Goal: Task Accomplishment & Management: Manage account settings

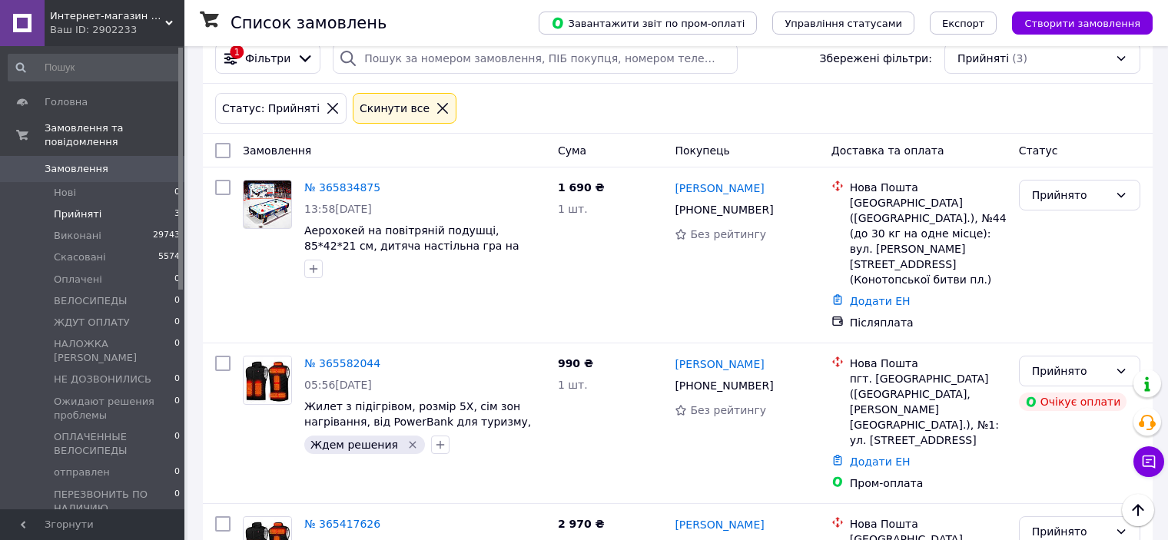
scroll to position [77, 0]
click at [78, 229] on span "Виконані" at bounding box center [78, 236] width 48 height 14
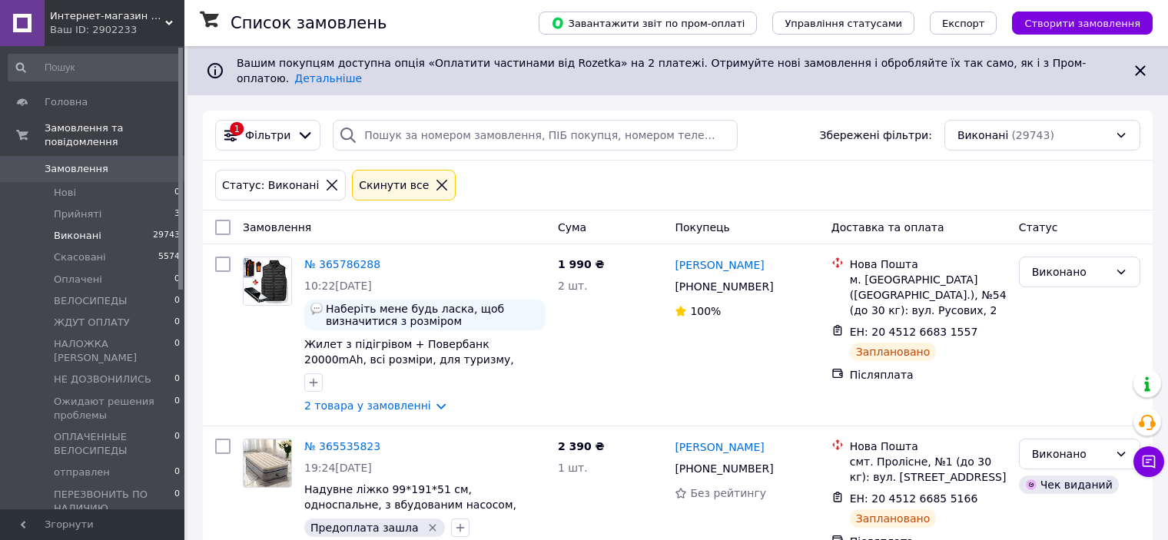
scroll to position [420, 0]
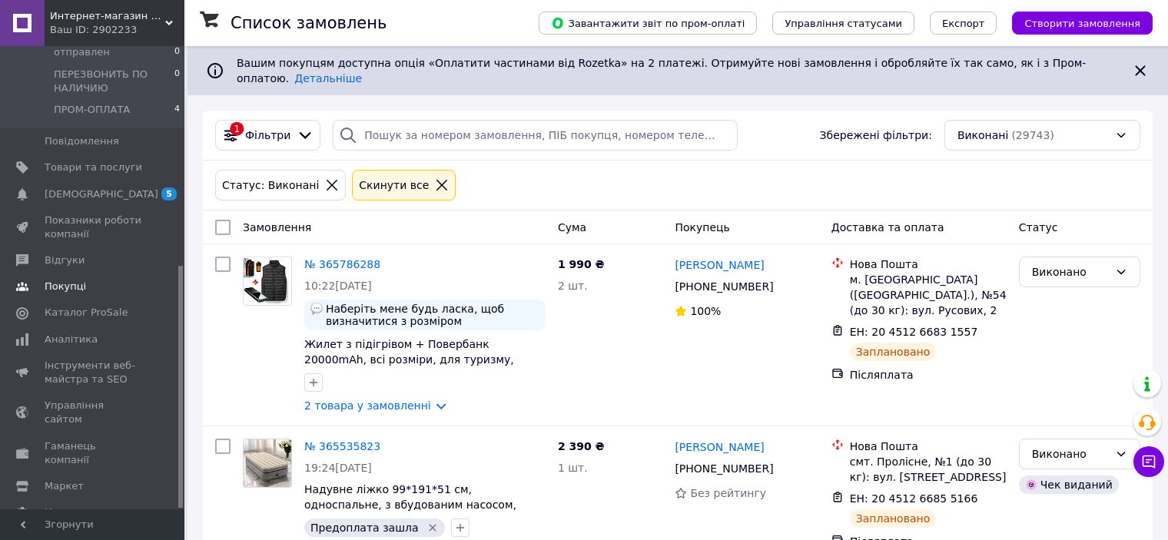
click at [73, 280] on span "Покупці" at bounding box center [65, 287] width 41 height 14
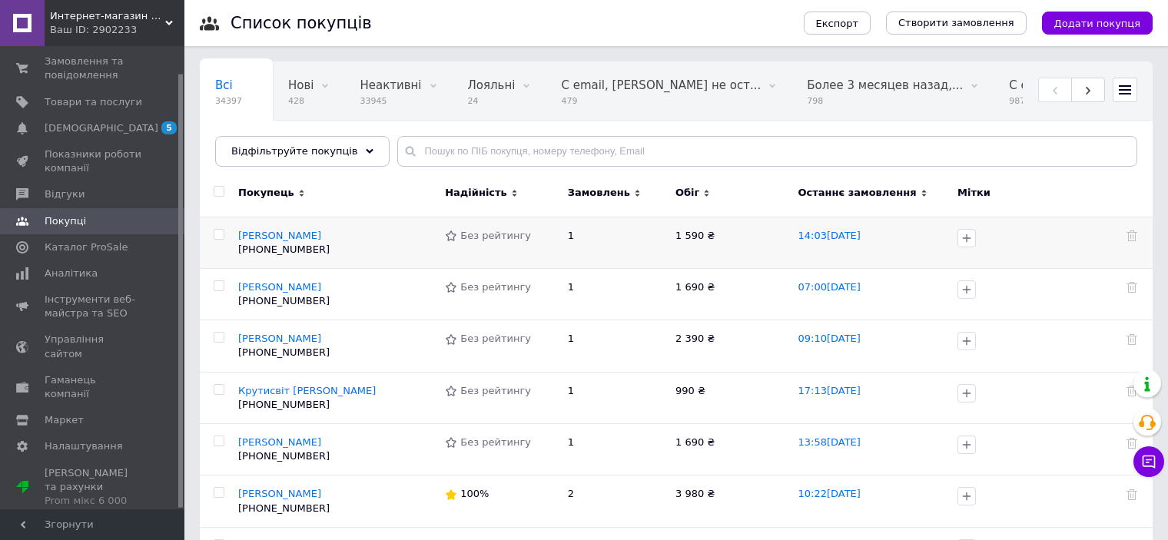
scroll to position [28, 0]
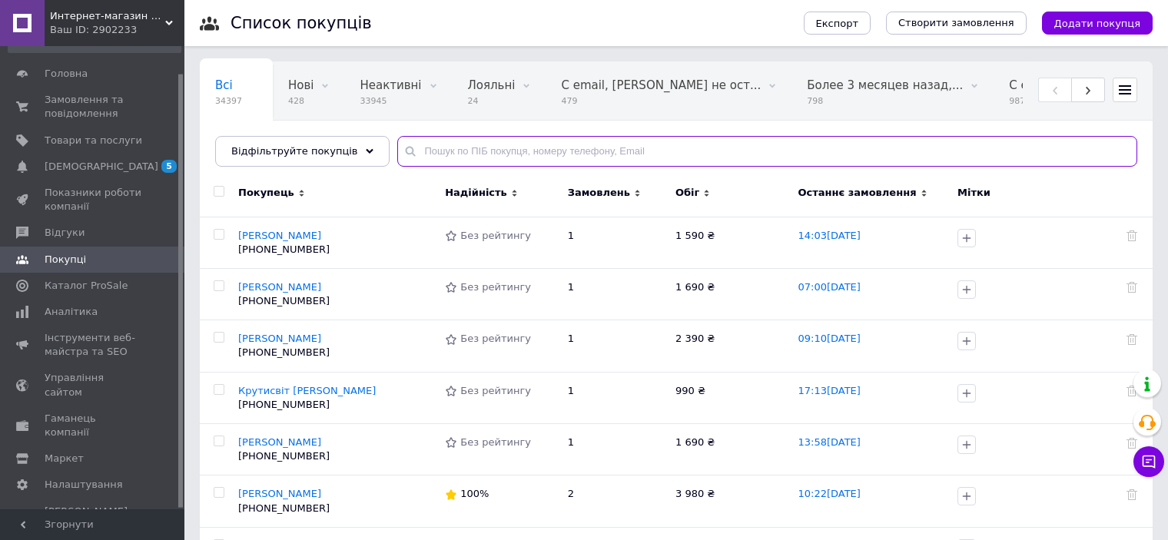
click at [543, 151] on input "text" at bounding box center [767, 151] width 740 height 31
paste input "380973845089"
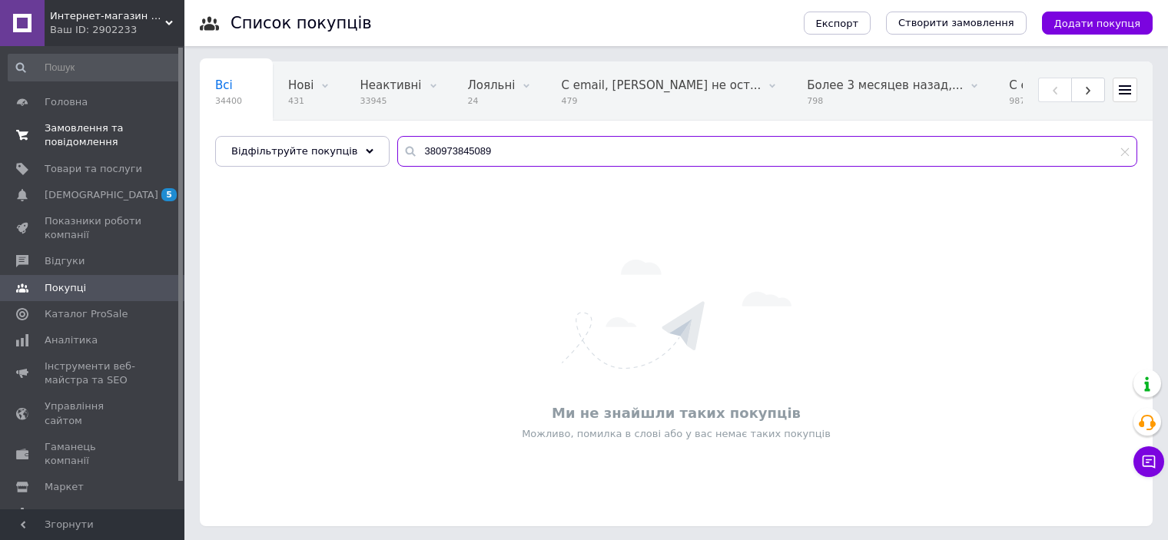
type input "380973845089"
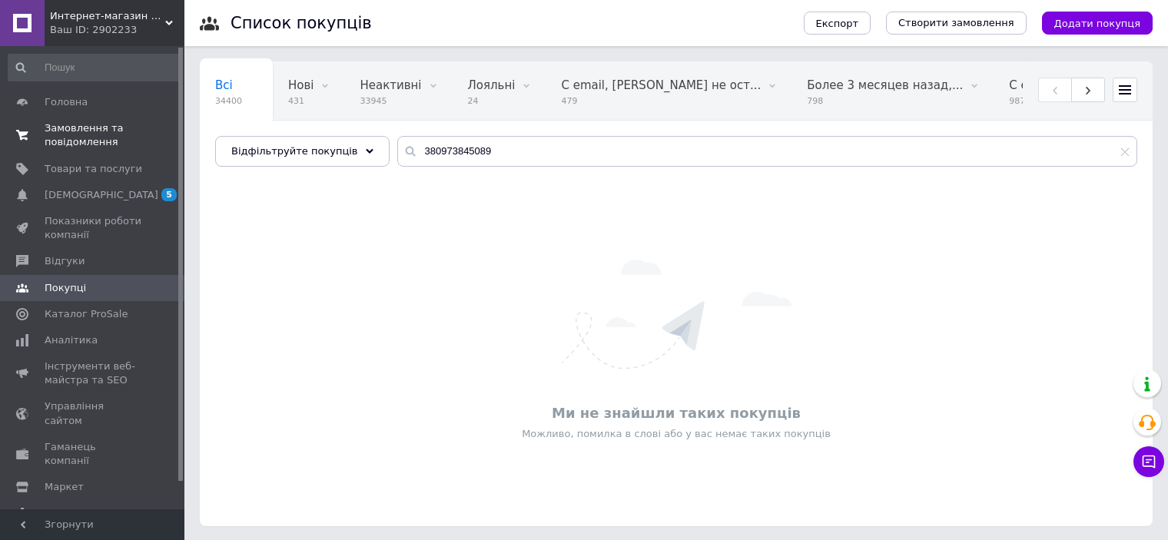
click at [67, 137] on span "Замовлення та повідомлення" at bounding box center [94, 135] width 98 height 28
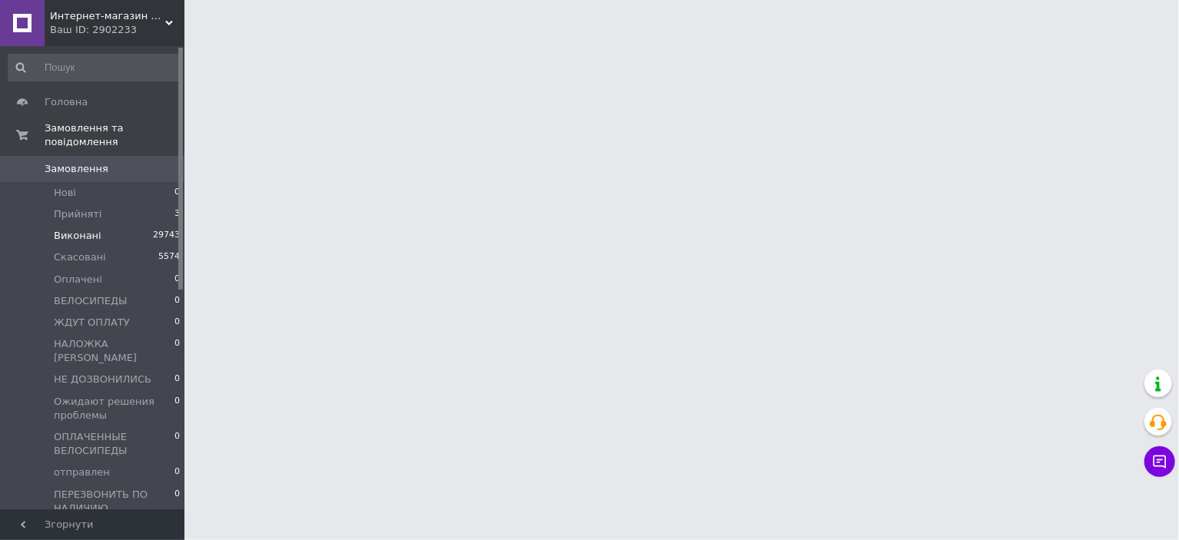
click at [75, 229] on span "Виконані" at bounding box center [78, 236] width 48 height 14
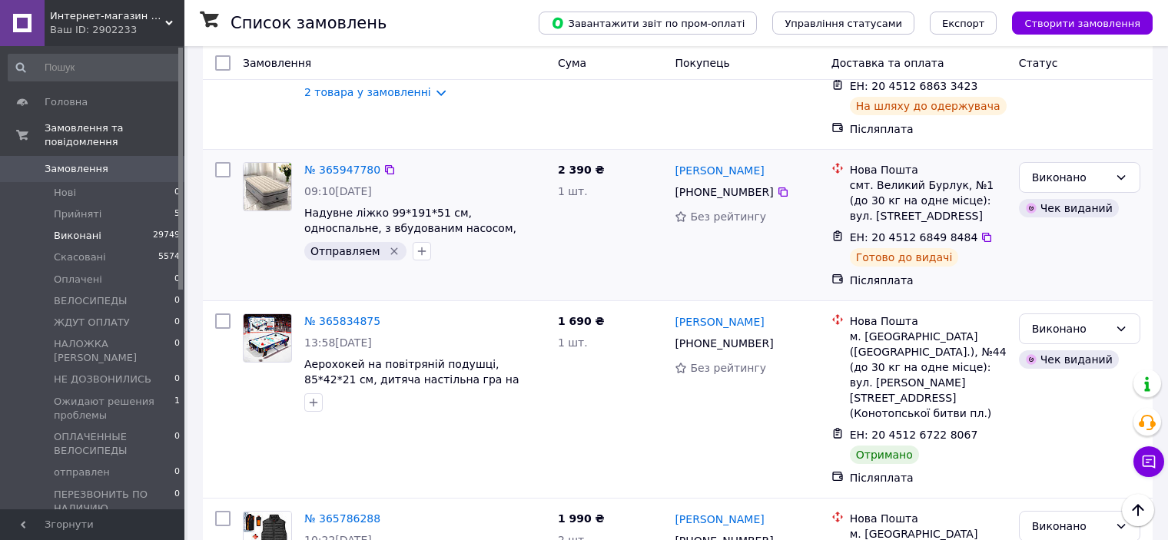
scroll to position [307, 0]
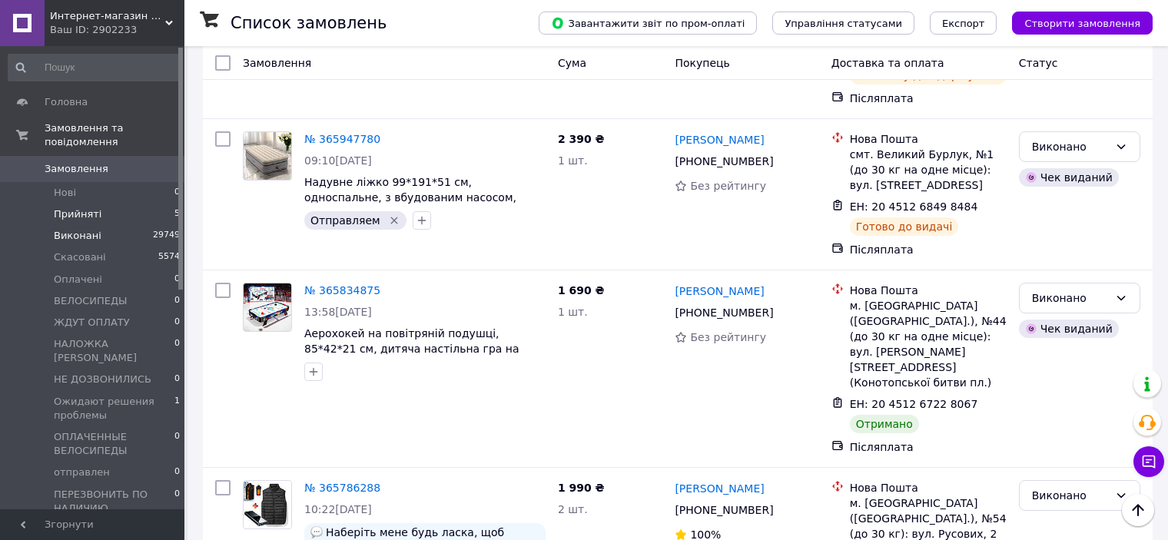
click at [80, 207] on span "Прийняті" at bounding box center [78, 214] width 48 height 14
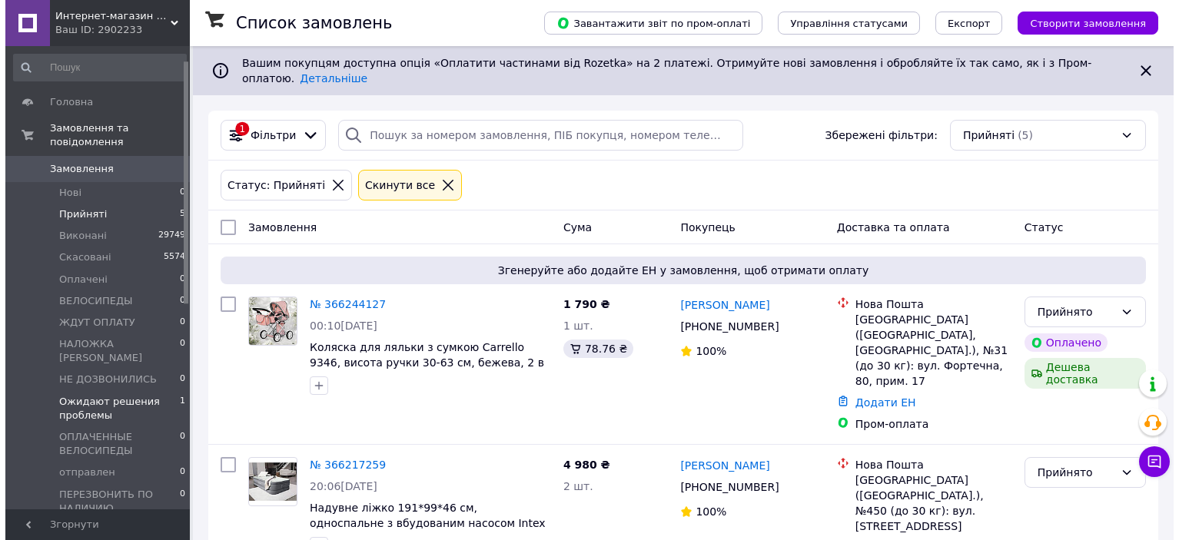
scroll to position [231, 0]
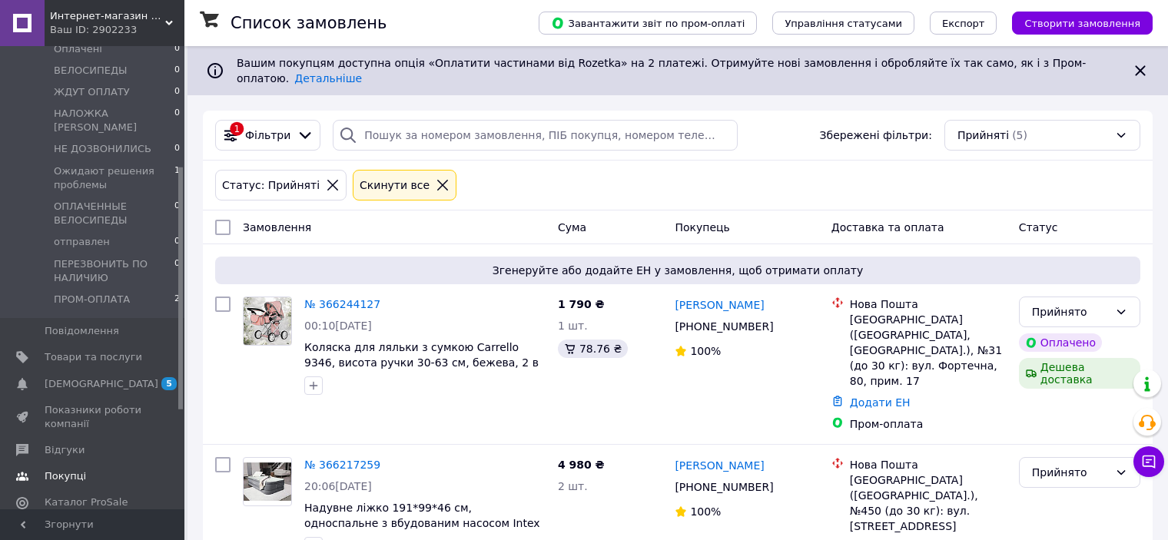
click at [78, 469] on span "Покупці" at bounding box center [65, 476] width 41 height 14
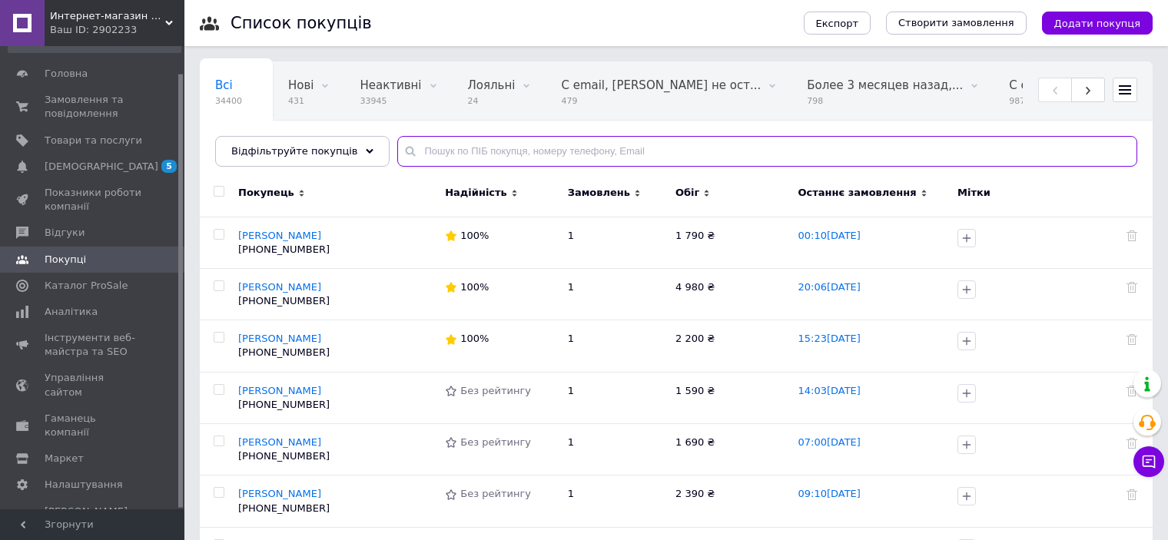
click at [555, 148] on input "text" at bounding box center [767, 151] width 740 height 31
paste input "380933440482"
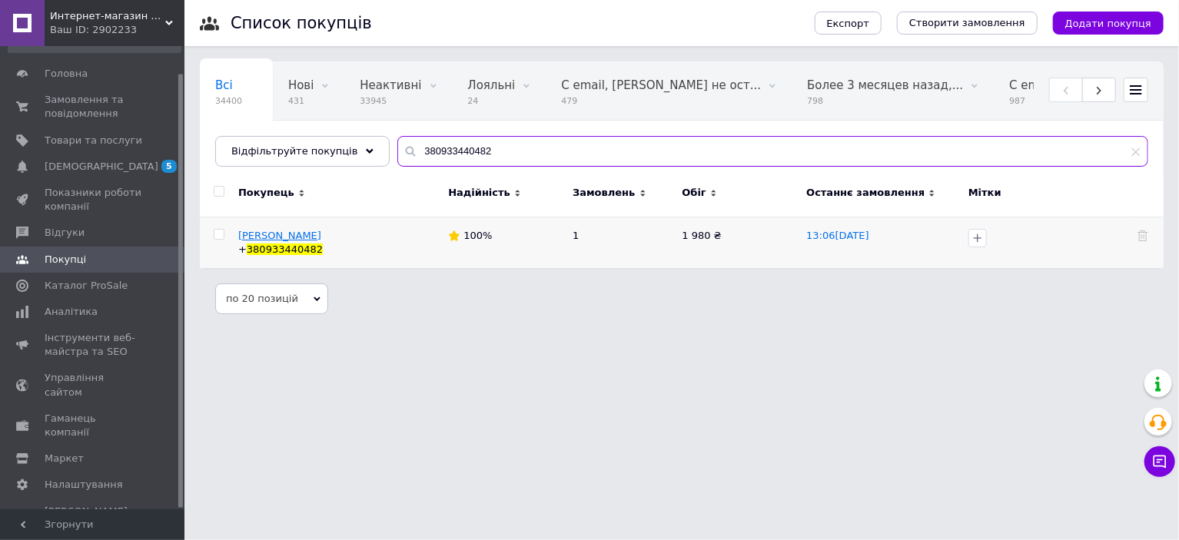
type input "380933440482"
click at [321, 233] on span "[PERSON_NAME]" at bounding box center [279, 236] width 83 height 12
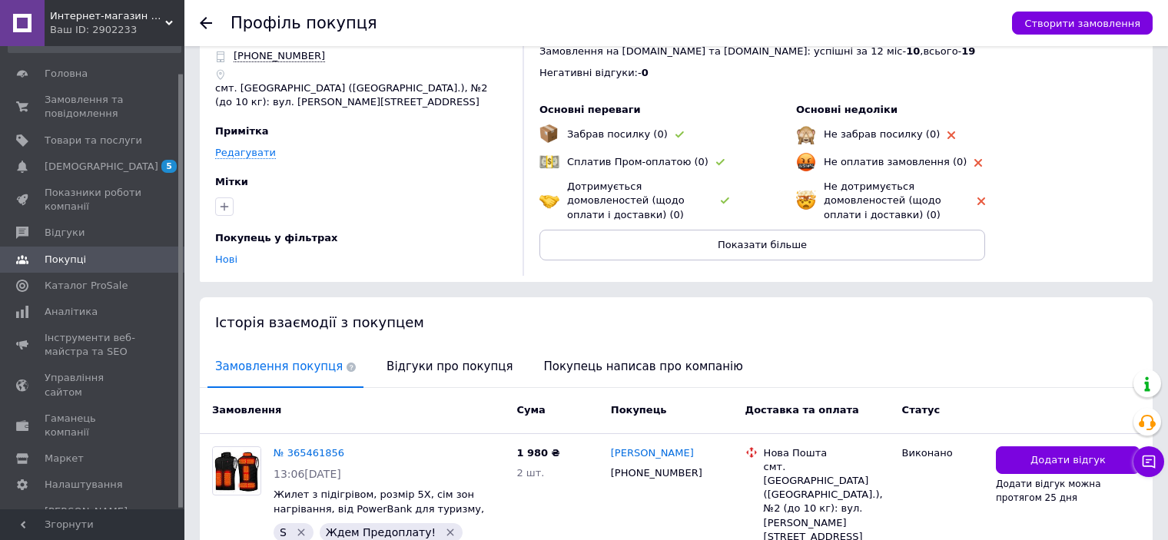
scroll to position [157, 0]
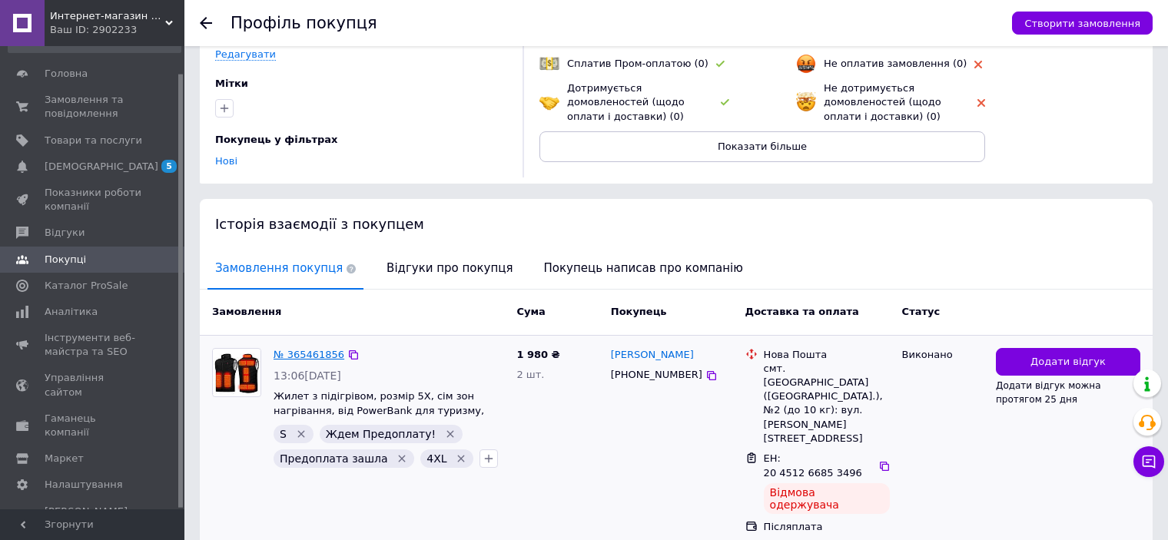
click at [298, 349] on link "№ 365461856" at bounding box center [309, 355] width 71 height 12
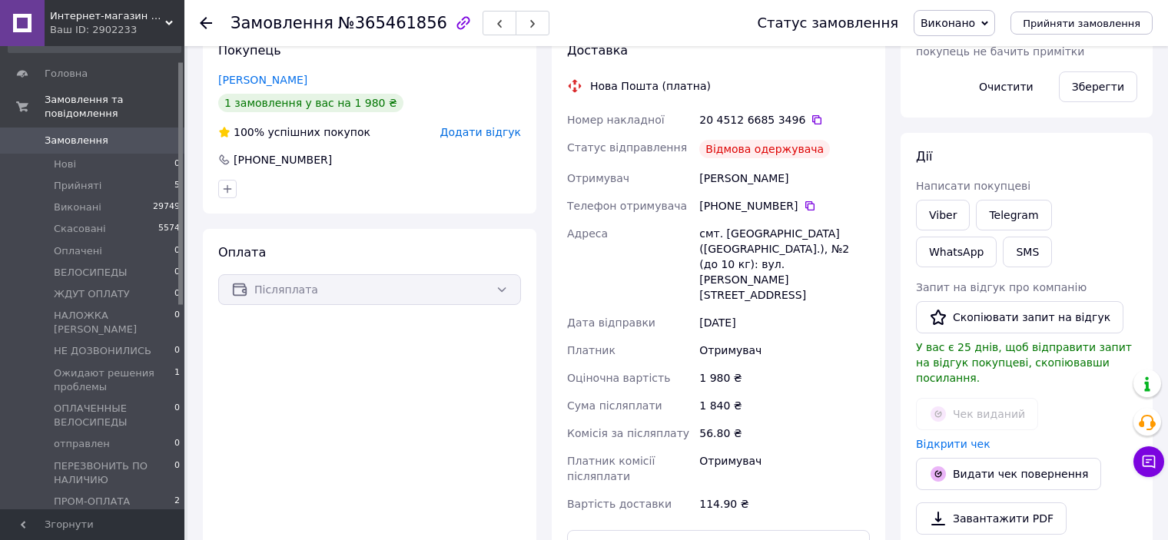
scroll to position [278, 0]
click at [1015, 458] on button "Видати чек повернення" at bounding box center [1008, 474] width 185 height 32
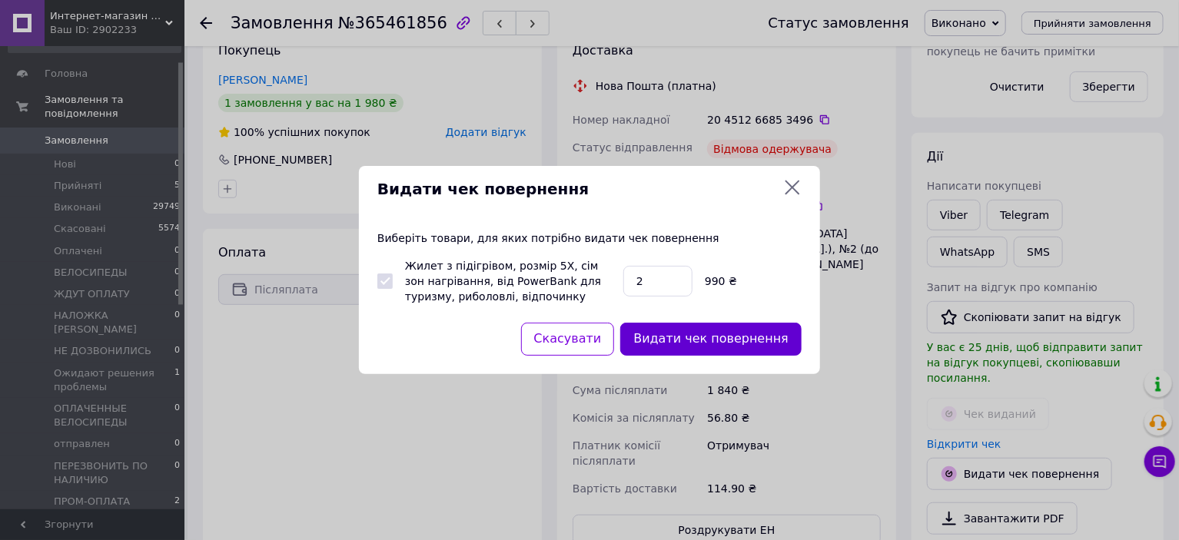
click at [722, 340] on button "Видати чек повернення" at bounding box center [710, 339] width 181 height 33
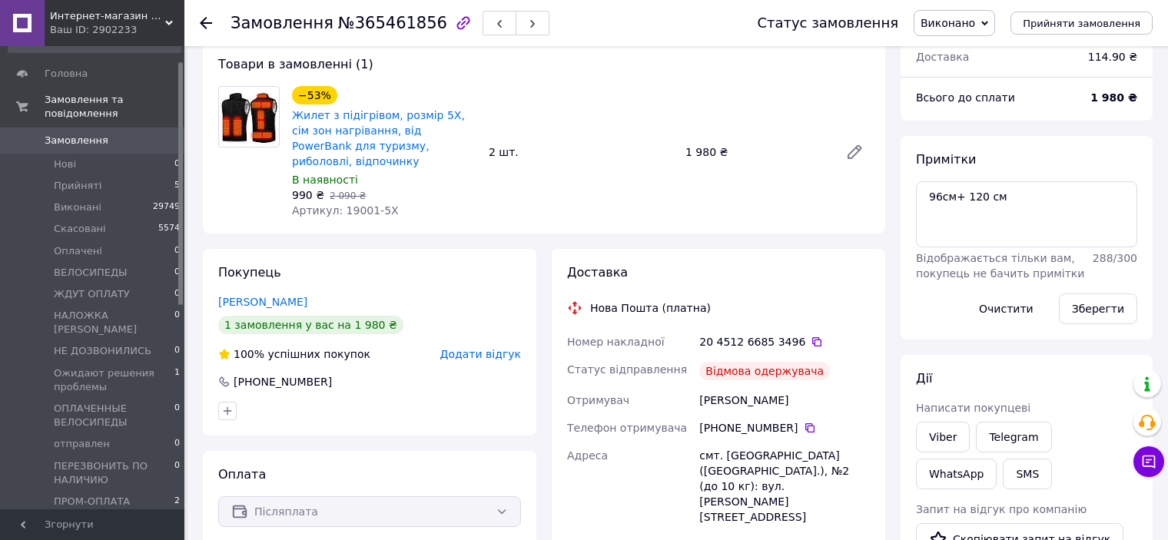
scroll to position [77, 0]
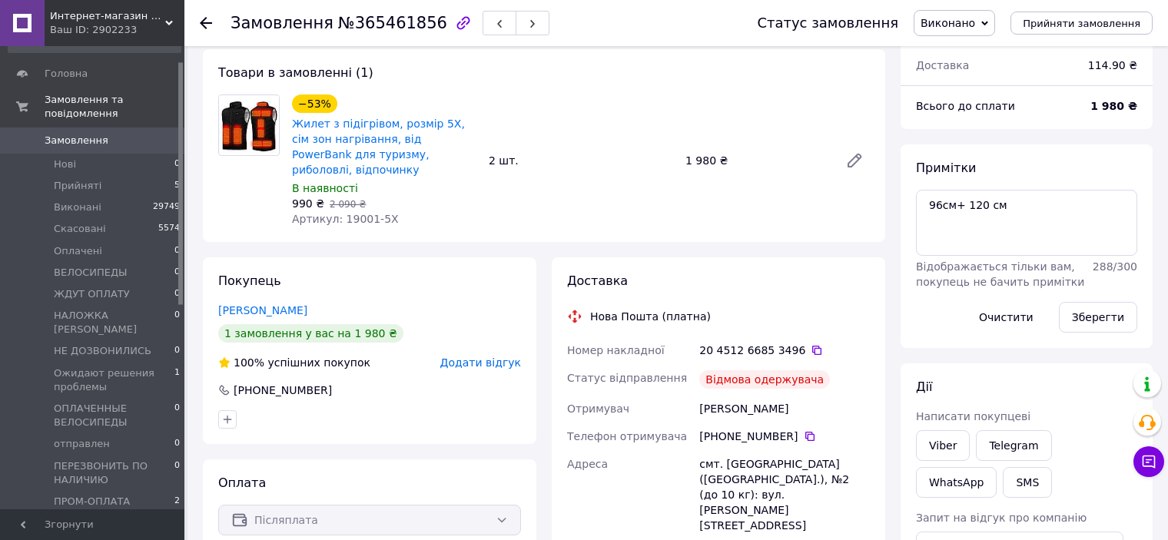
click at [975, 22] on span "Виконано" at bounding box center [947, 23] width 55 height 12
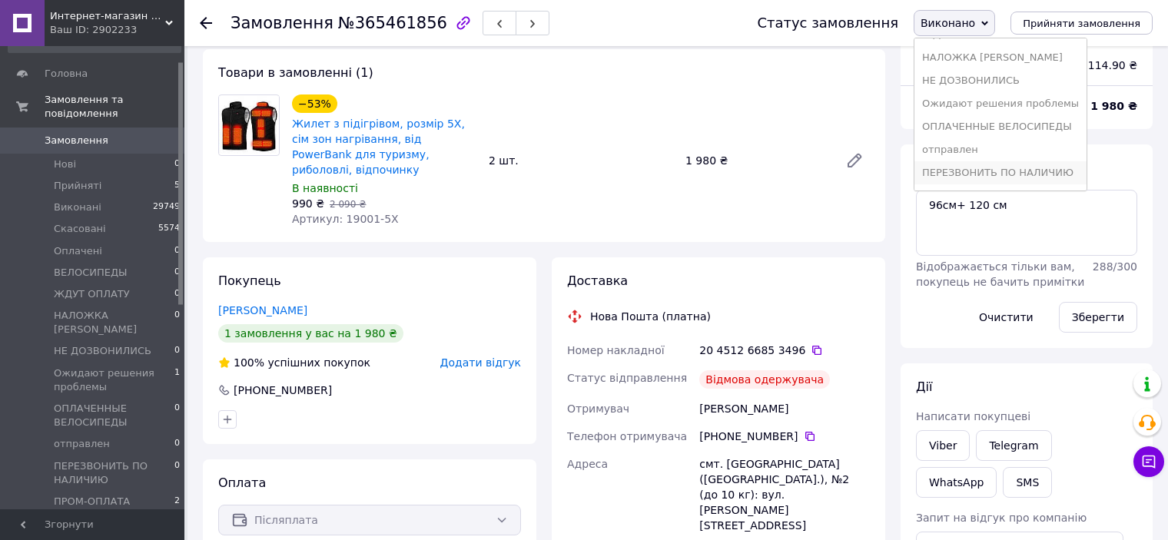
scroll to position [132, 0]
click at [975, 123] on li "отправлен" at bounding box center [1000, 129] width 172 height 23
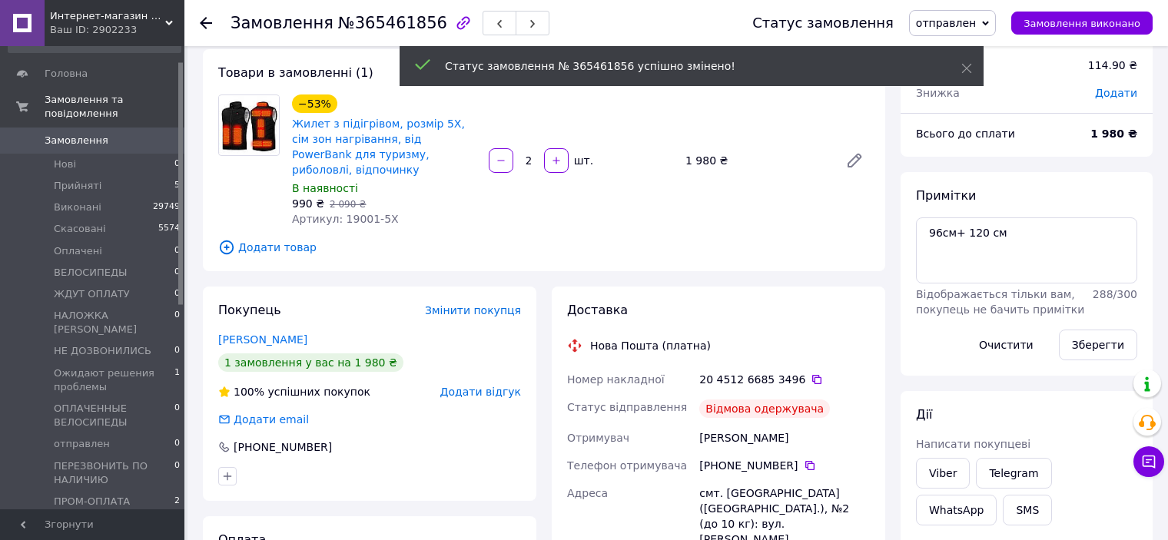
scroll to position [353, 0]
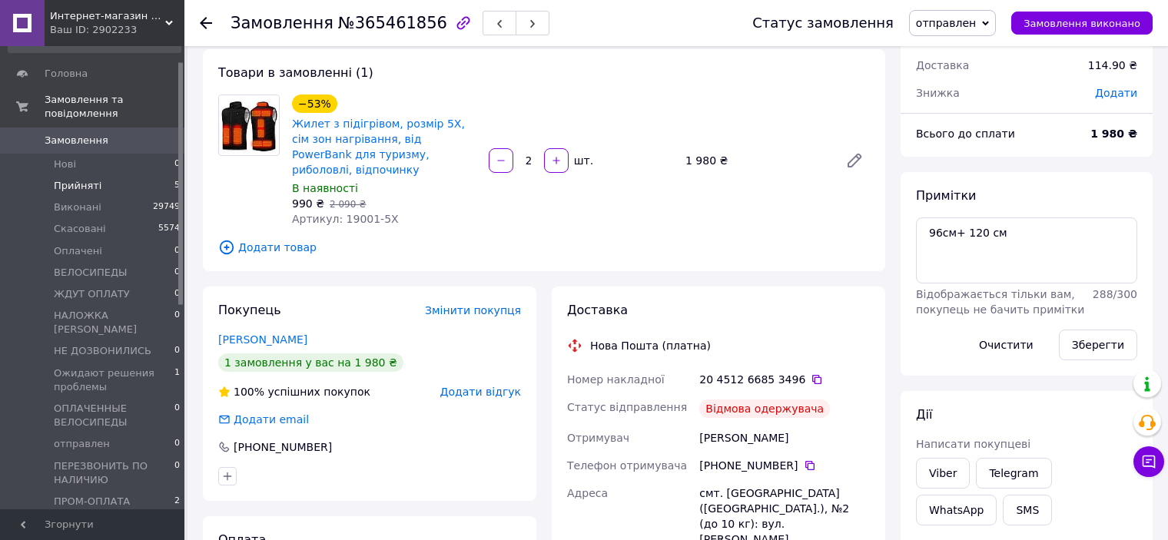
click at [73, 179] on span "Прийняті" at bounding box center [78, 186] width 48 height 14
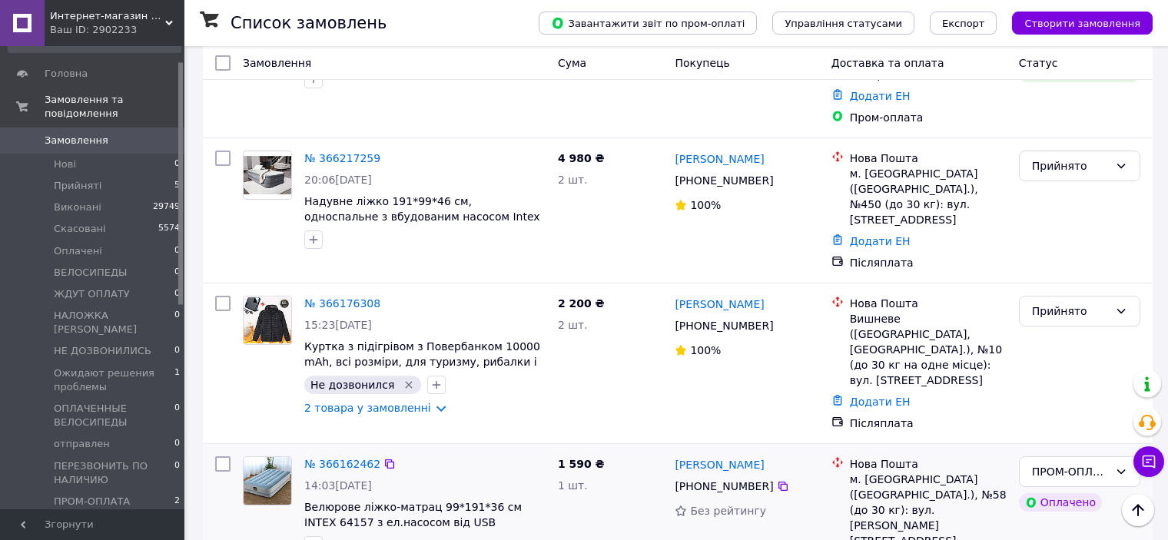
scroll to position [231, 0]
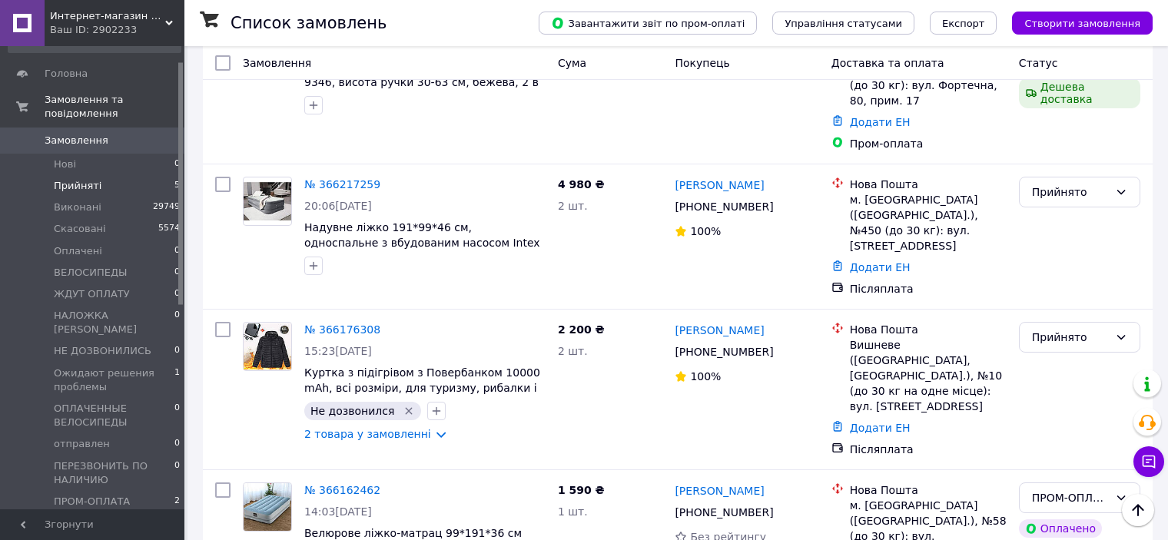
click at [83, 179] on span "Прийняті" at bounding box center [78, 186] width 48 height 14
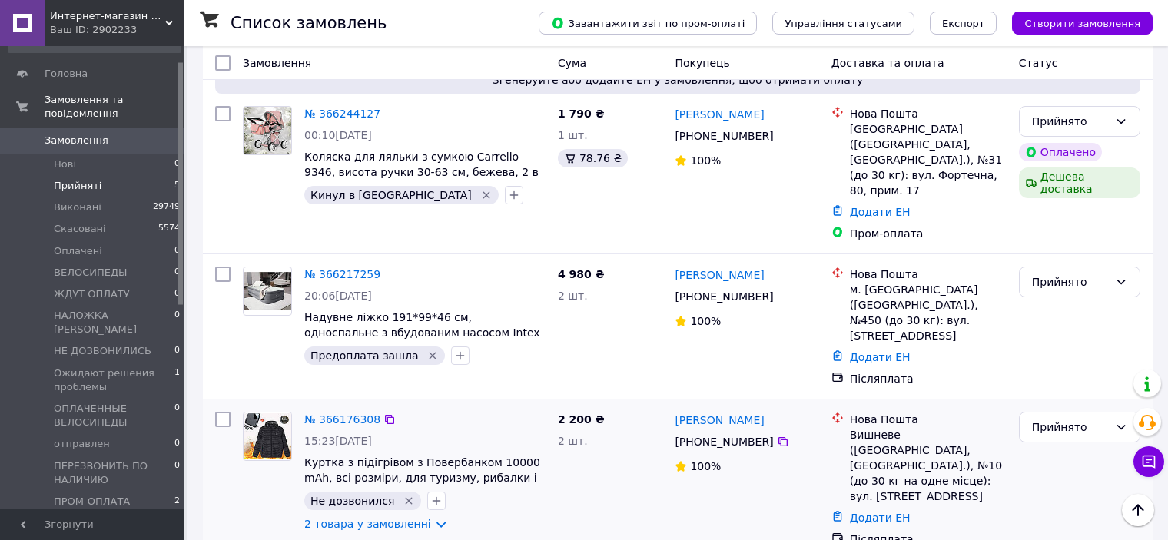
scroll to position [231, 0]
